Goal: Find contact information: Find contact information

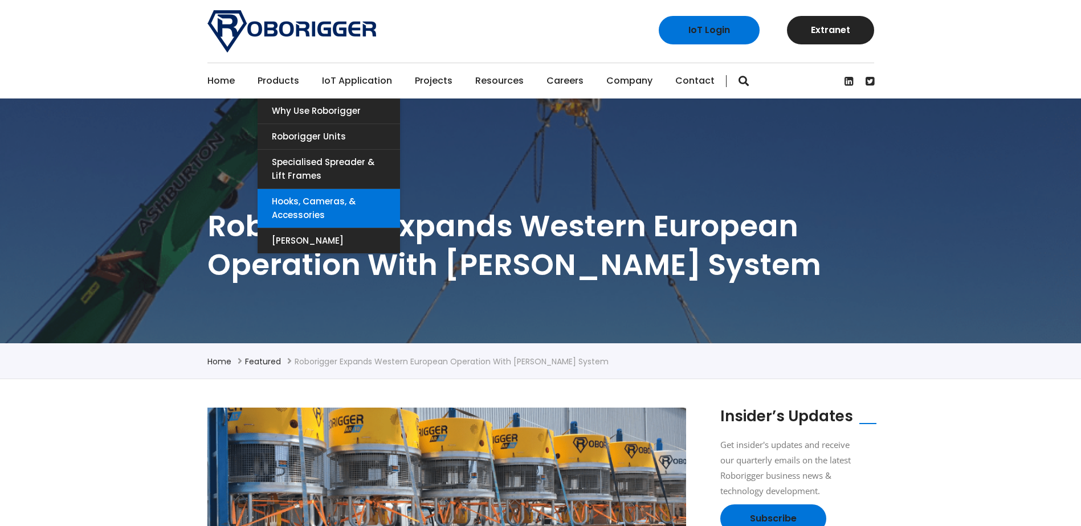
click at [316, 204] on link "Hooks, Cameras, & Accessories" at bounding box center [329, 208] width 142 height 39
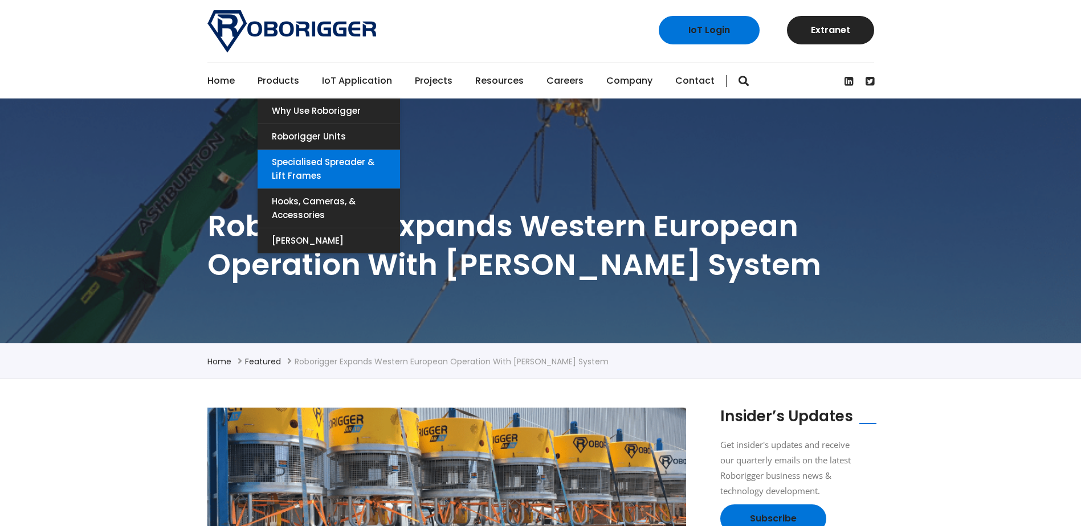
click at [313, 168] on link "Specialised Spreader & Lift Frames" at bounding box center [329, 169] width 142 height 39
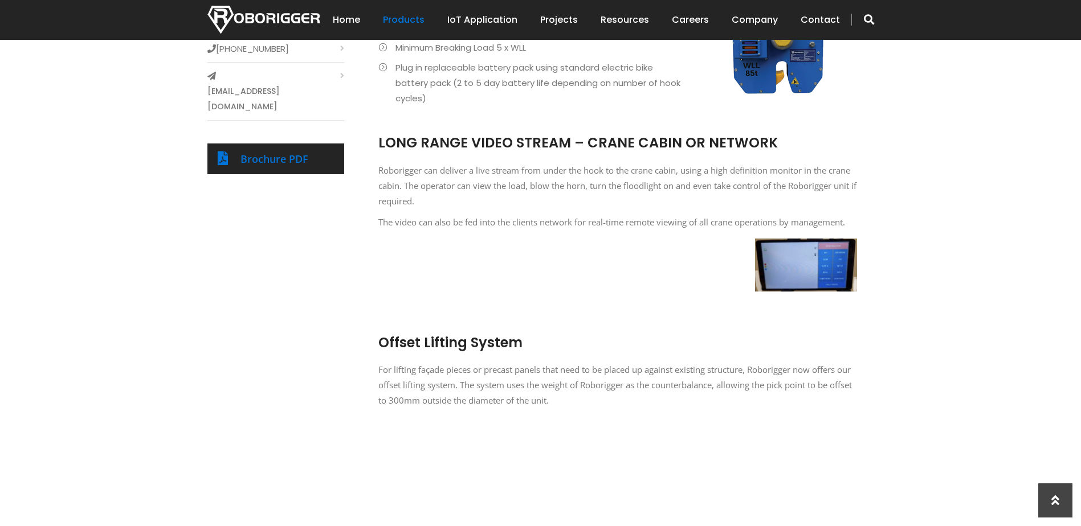
scroll to position [152, 0]
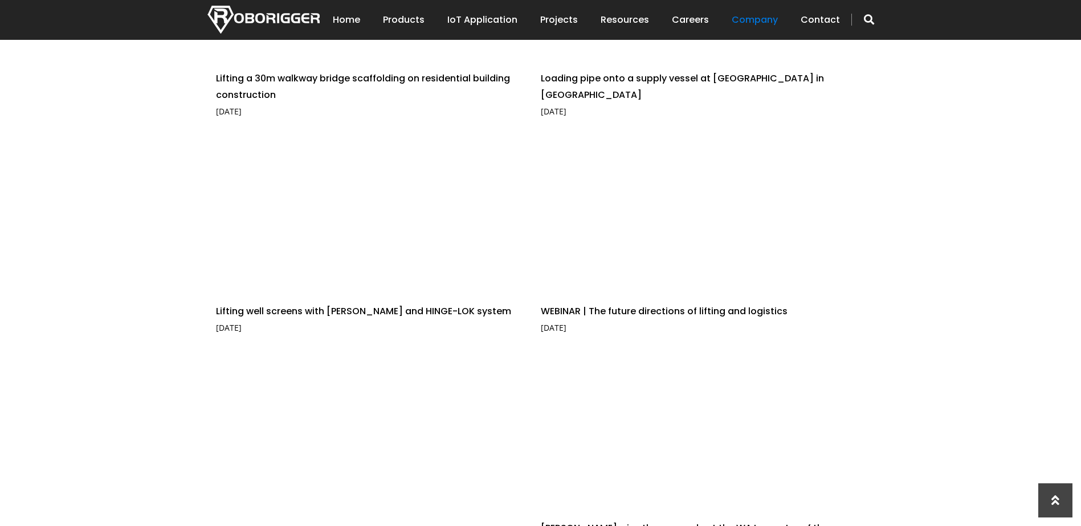
scroll to position [912, 0]
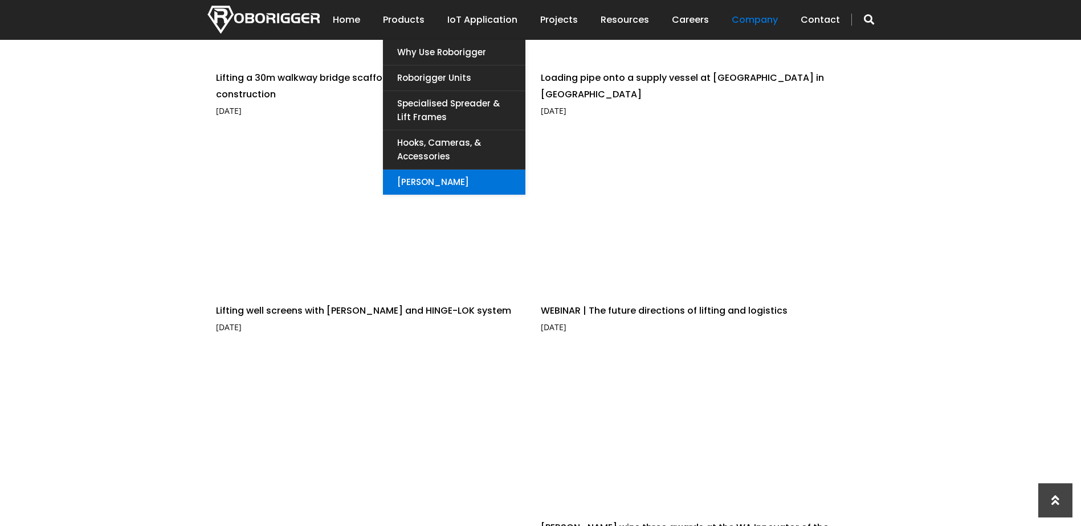
click at [442, 180] on link "[PERSON_NAME]" at bounding box center [454, 182] width 142 height 25
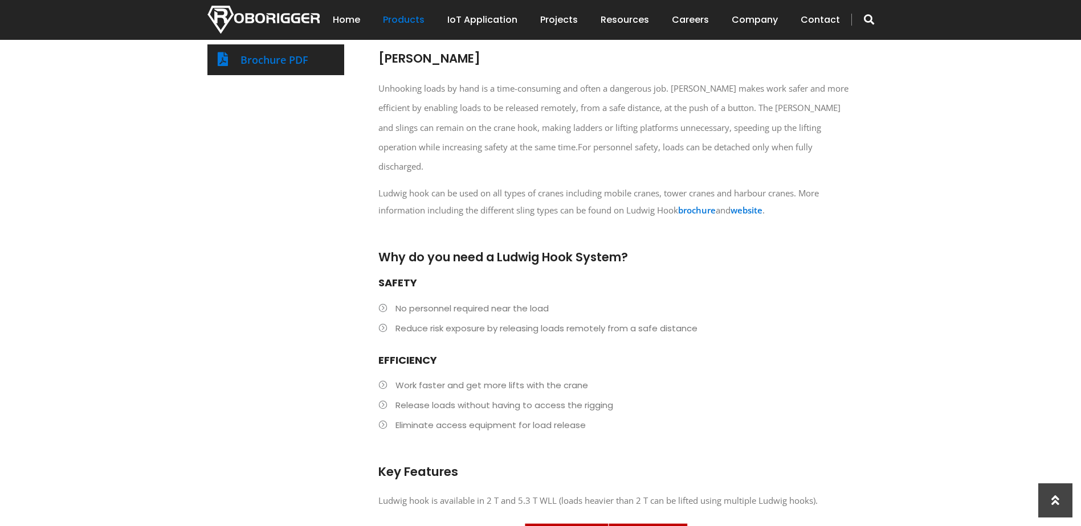
scroll to position [380, 0]
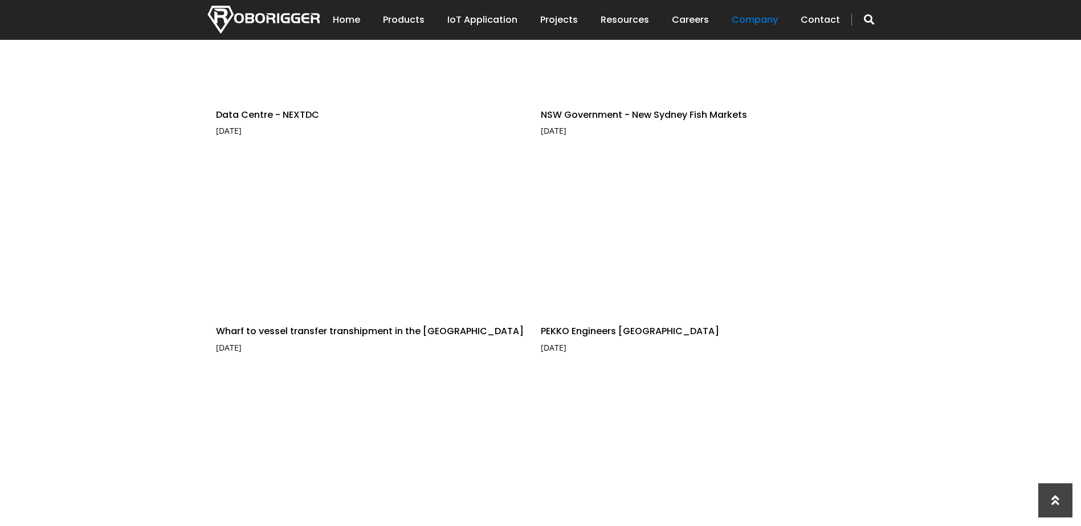
scroll to position [228, 0]
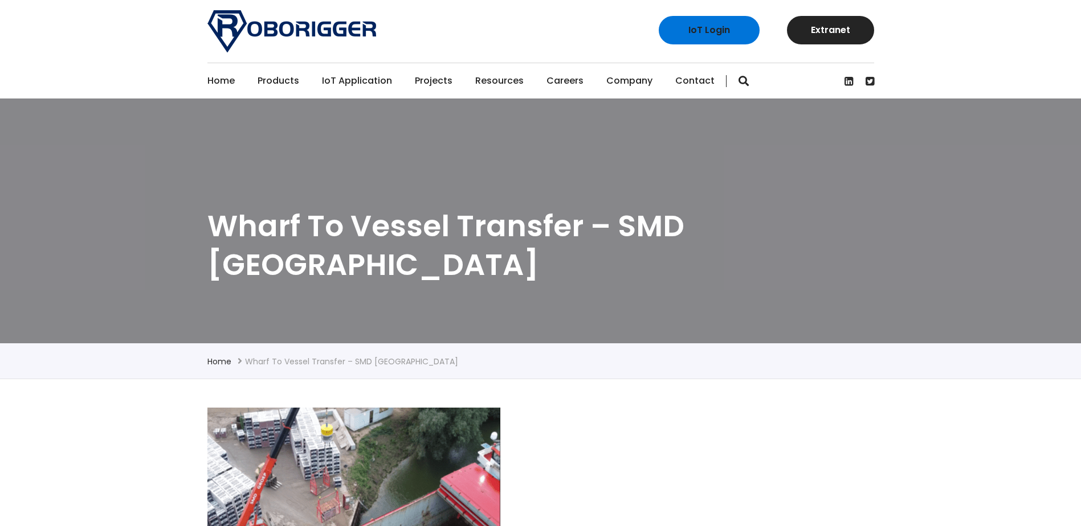
click at [675, 81] on link "Contact" at bounding box center [694, 80] width 39 height 35
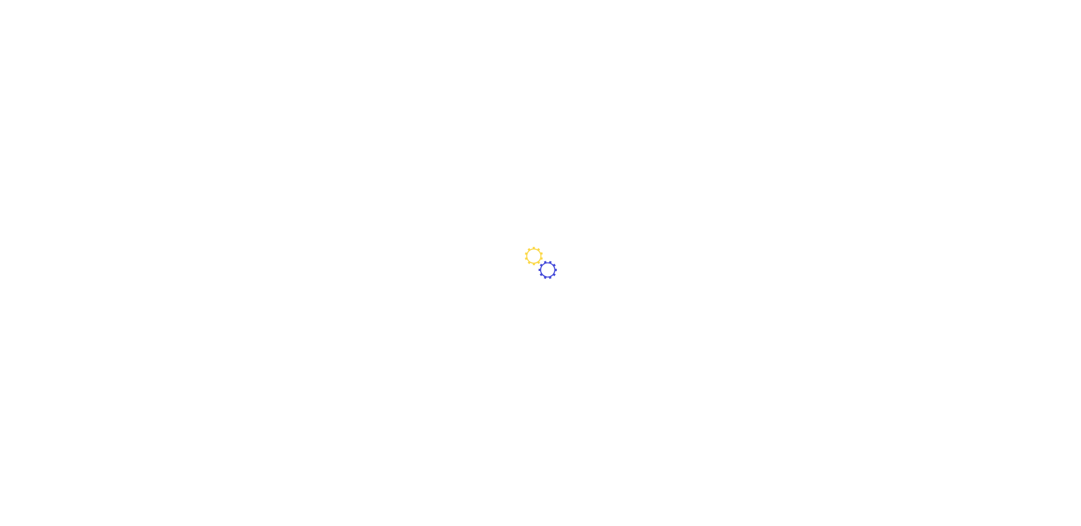
type input "[GEOGRAPHIC_DATA] ([GEOGRAPHIC_DATA])"
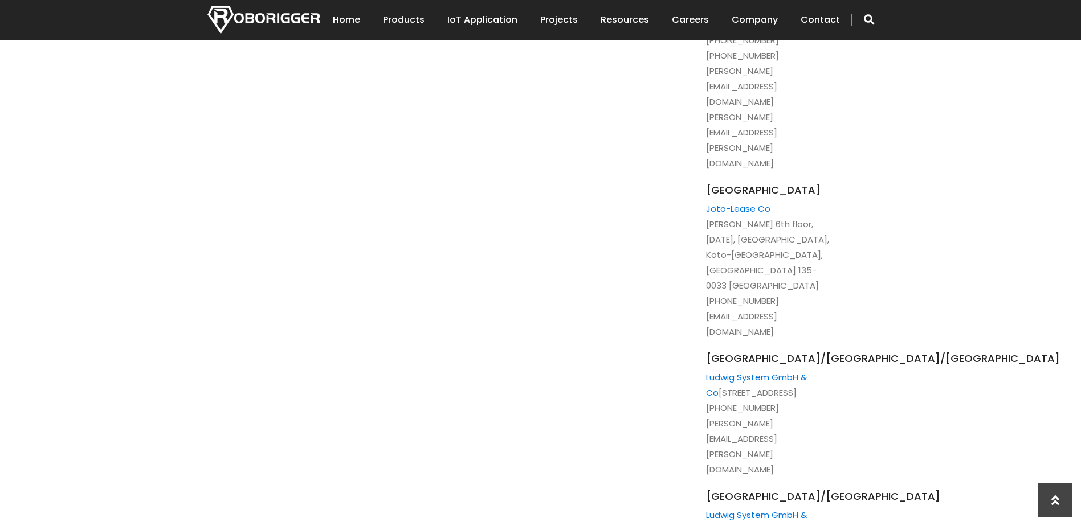
scroll to position [1671, 0]
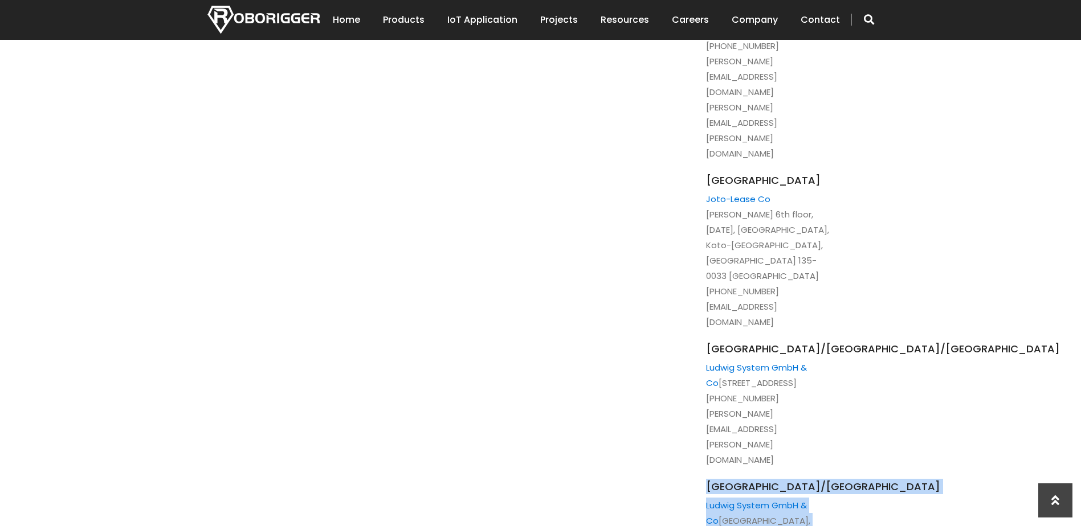
drag, startPoint x: 703, startPoint y: 217, endPoint x: 867, endPoint y: 289, distance: 178.6
click at [831, 289] on div "Head Office: [STREET_ADDRESS] Production Facility: [STREET_ADDRESS] email: [EMA…" at bounding box center [740, 261] width 182 height 2618
copy li "Netherlands/[GEOGRAPHIC_DATA] [PERSON_NAME] System GmbH & [GEOGRAPHIC_DATA], [G…"
click at [722, 479] on span "[GEOGRAPHIC_DATA]/[GEOGRAPHIC_DATA]" at bounding box center [768, 486] width 125 height 15
drag, startPoint x: 707, startPoint y: 223, endPoint x: 865, endPoint y: 290, distance: 172.1
